Goal: Navigation & Orientation: Find specific page/section

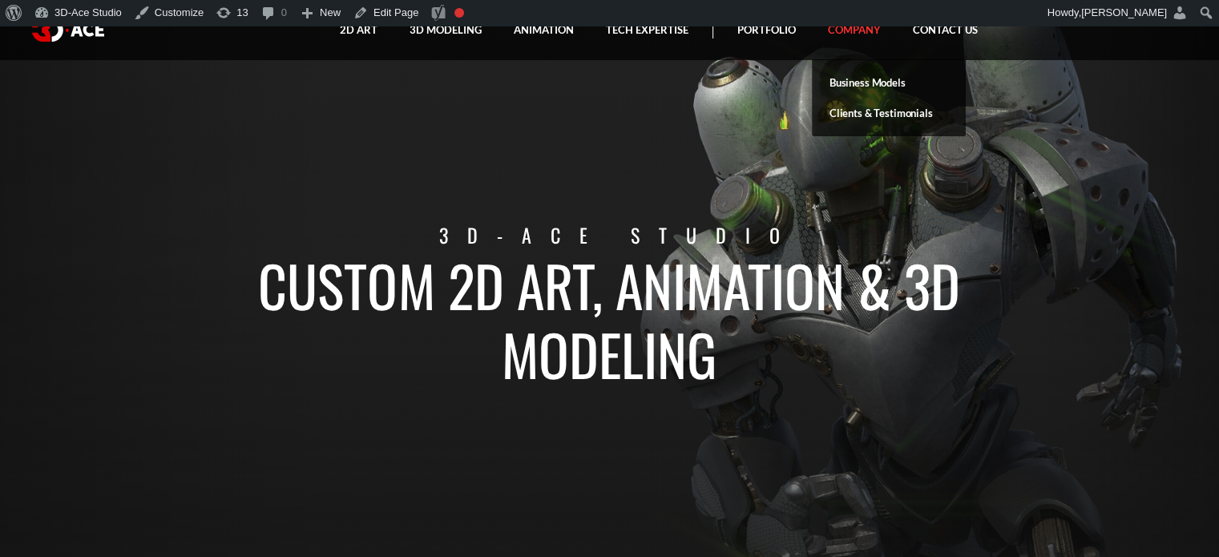
click at [855, 30] on link "Company" at bounding box center [854, 30] width 85 height 60
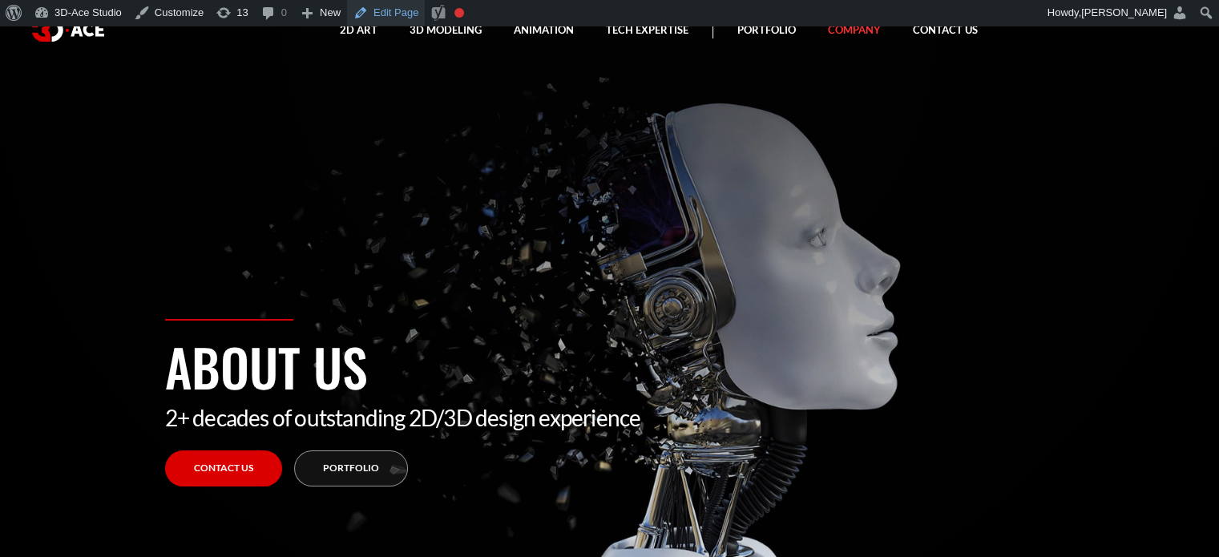
click at [366, 14] on link "Edit Page" at bounding box center [386, 13] width 78 height 26
